Goal: Navigation & Orientation: Understand site structure

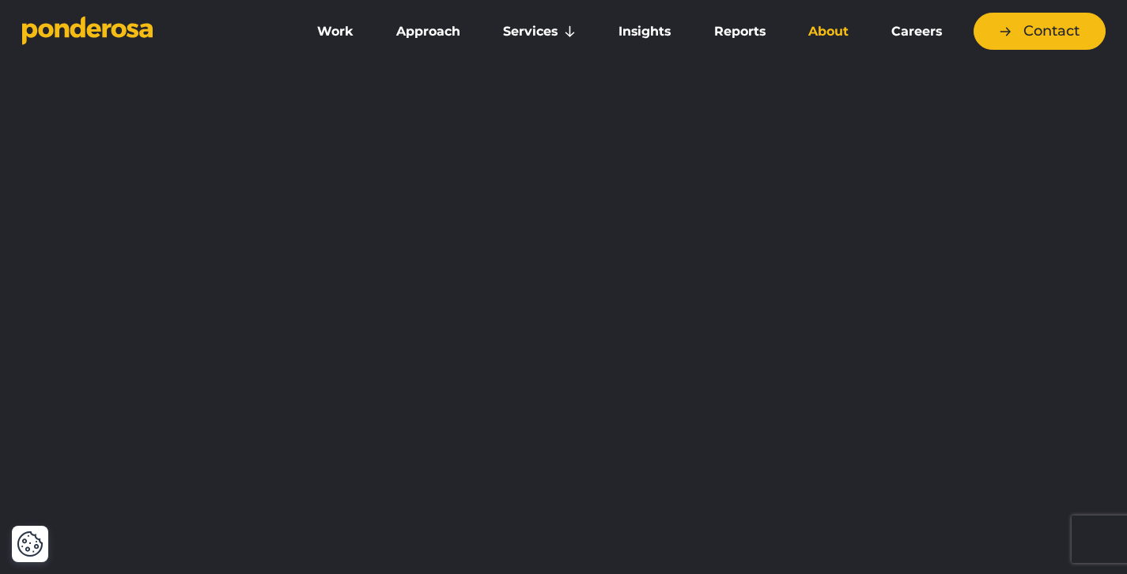
click at [835, 40] on link "About" at bounding box center [828, 31] width 77 height 33
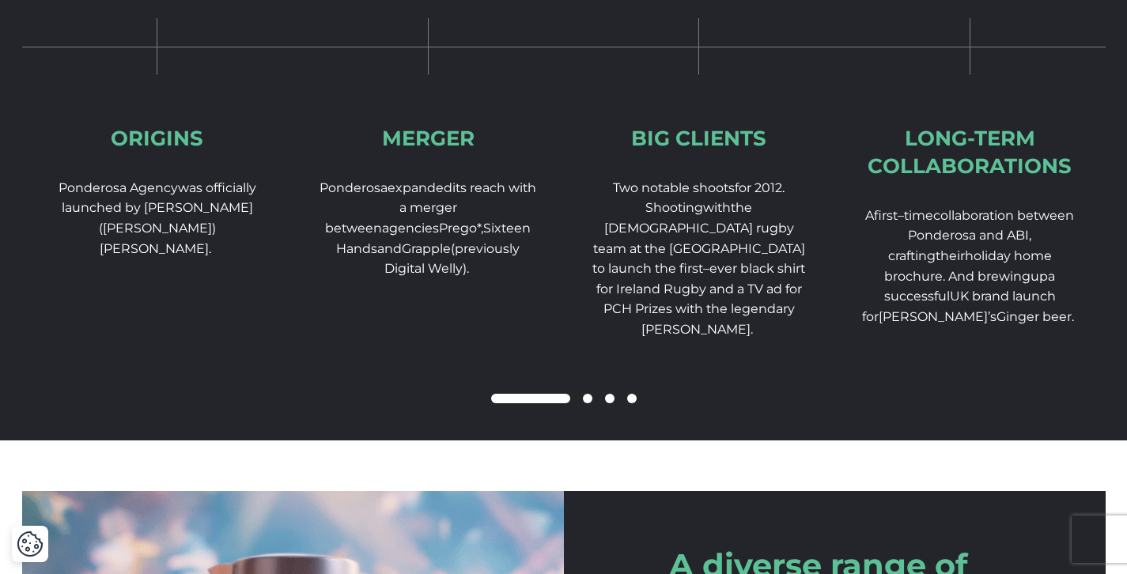
scroll to position [2542, 0]
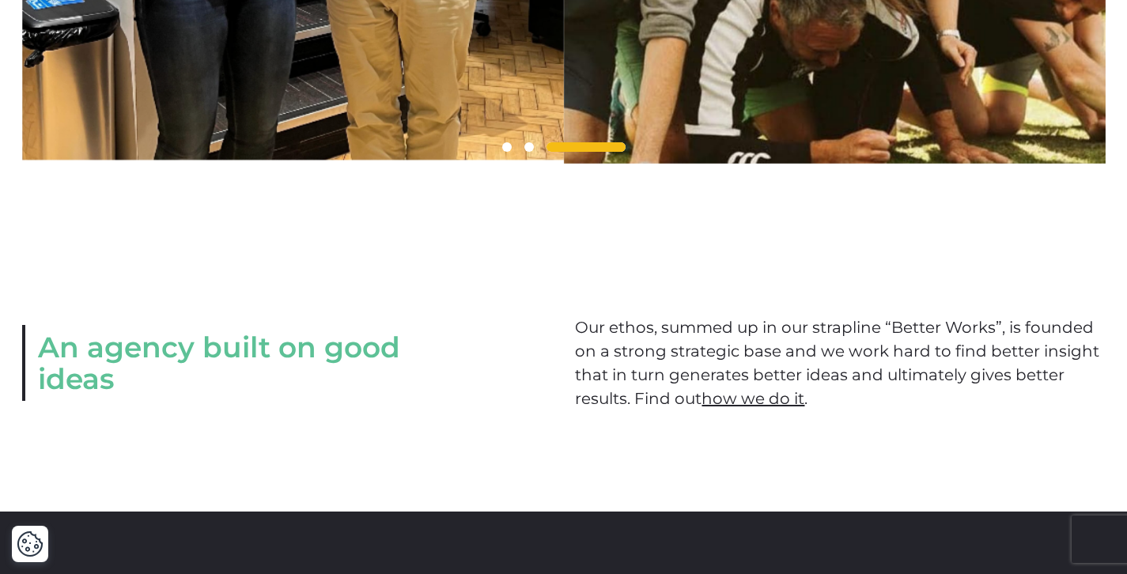
scroll to position [1805, 0]
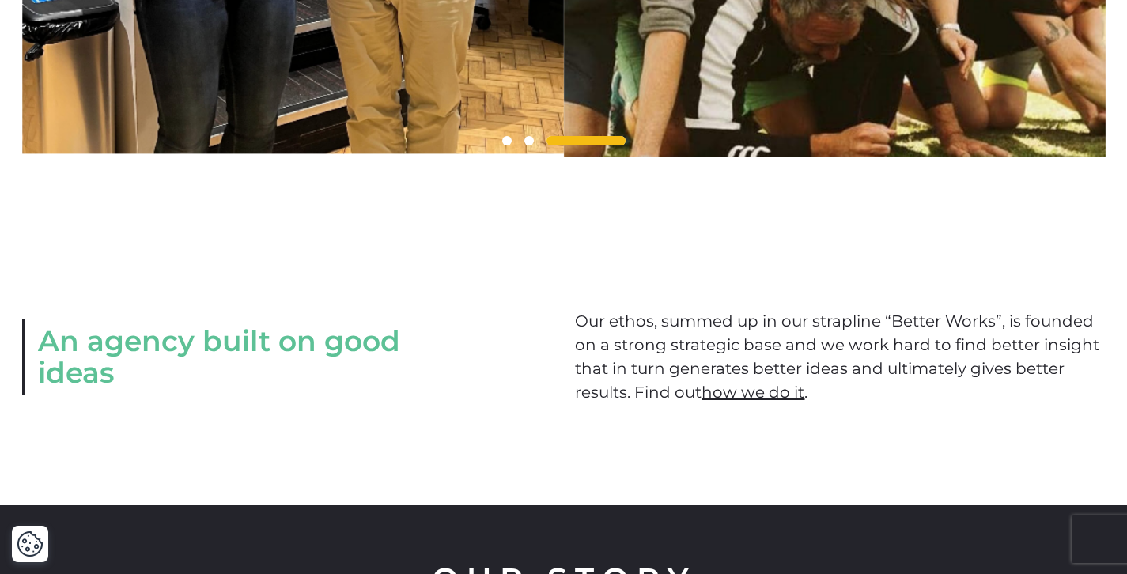
click at [510, 146] on span at bounding box center [506, 140] width 9 height 9
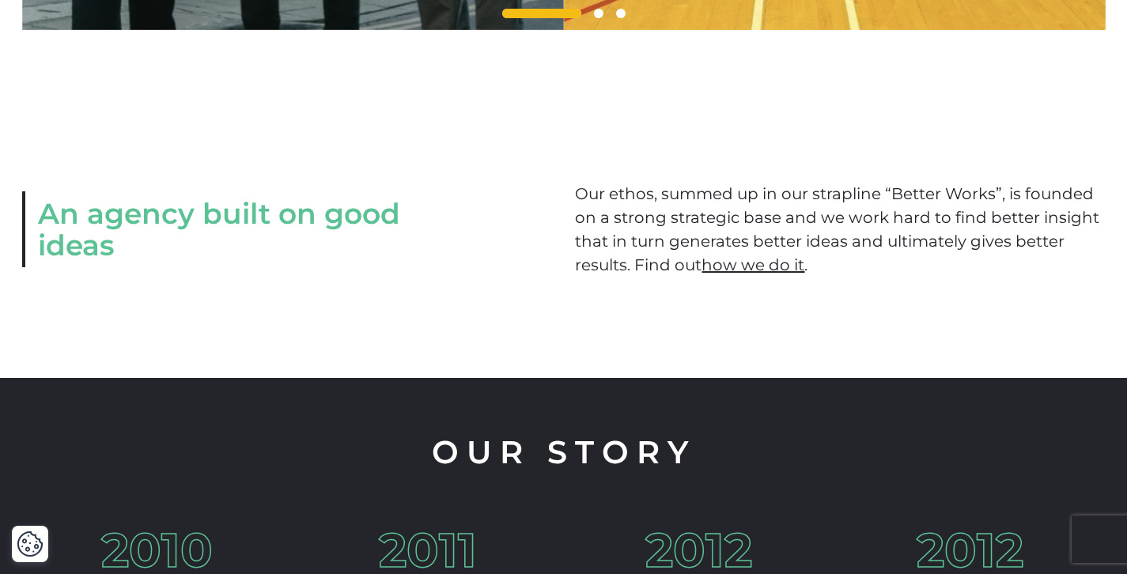
scroll to position [1934, 0]
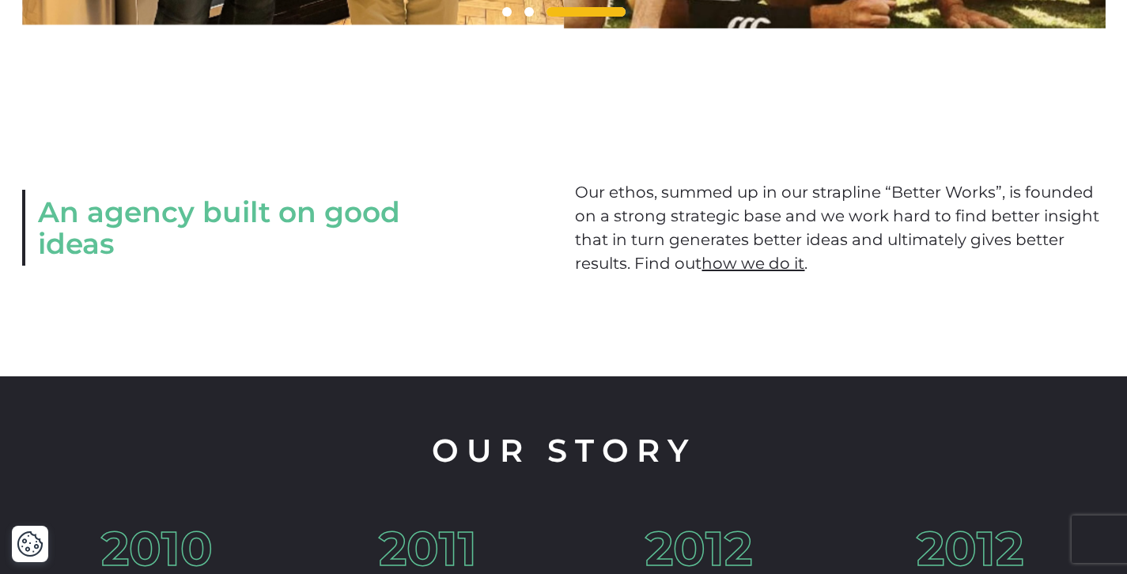
click at [897, 146] on div "An agency built on good ideas Our ethos, summed up in our strapline “Better Wor…" at bounding box center [563, 227] width 1127 height 297
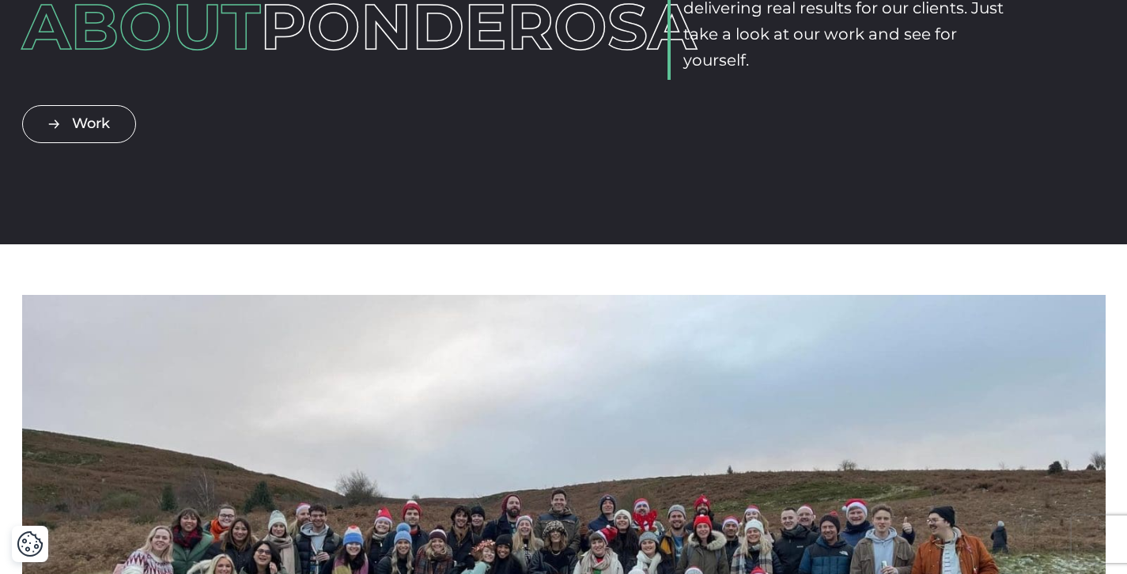
scroll to position [0, 0]
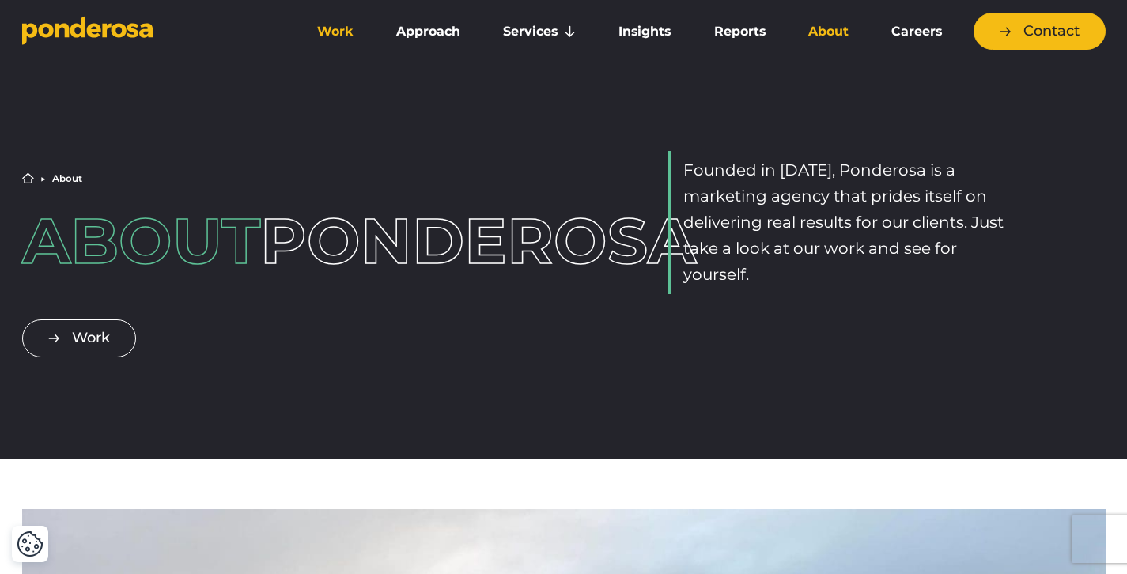
click at [346, 36] on link "Work" at bounding box center [335, 31] width 73 height 33
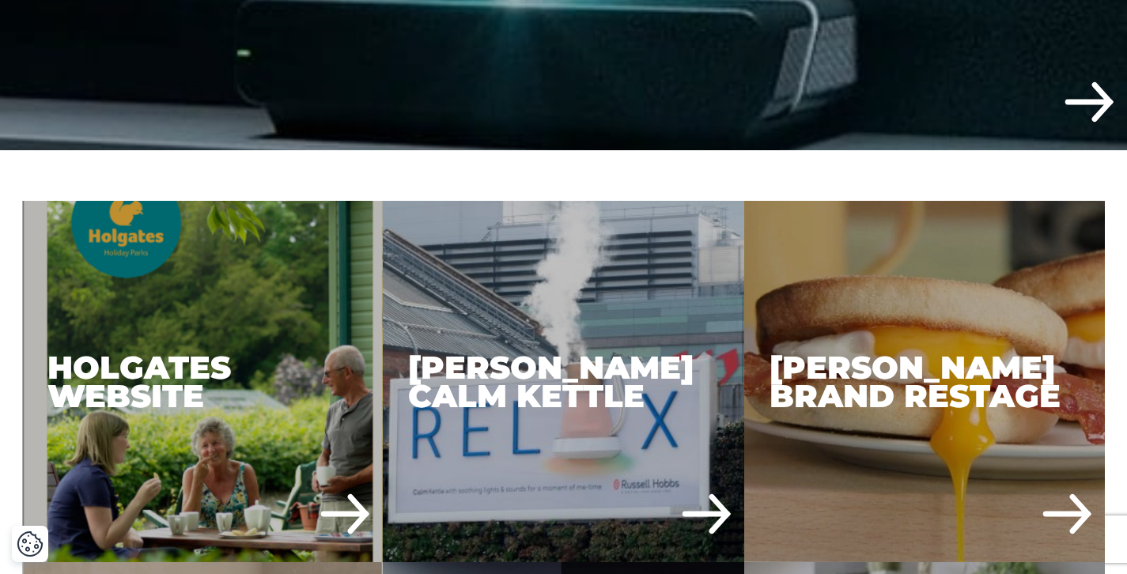
scroll to position [699, 0]
